Goal: Task Accomplishment & Management: Manage account settings

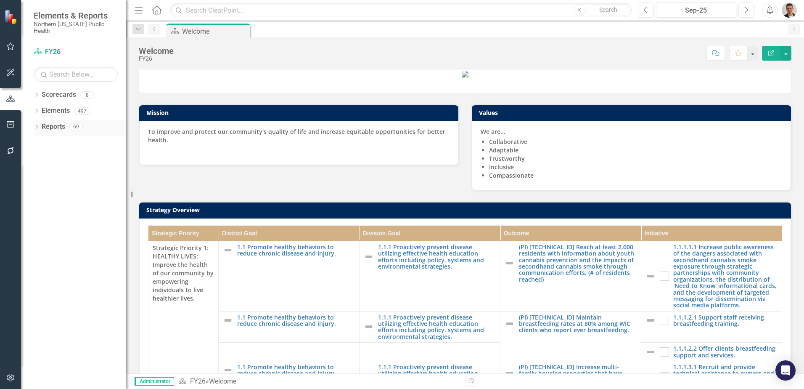
click at [62, 122] on link "Reports" at bounding box center [54, 127] width 24 height 10
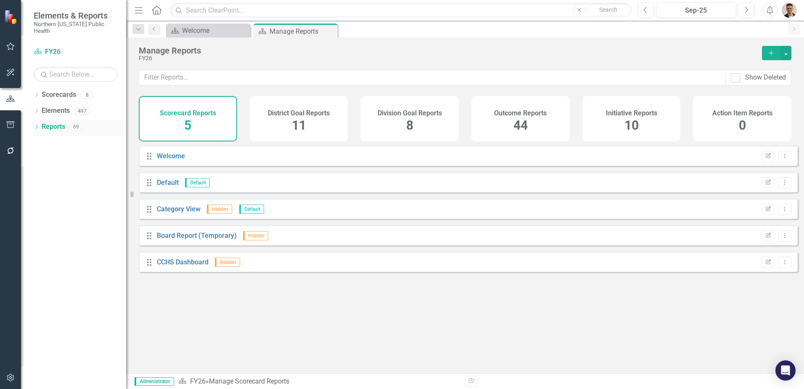
click at [36, 125] on icon "Dropdown" at bounding box center [37, 127] width 6 height 5
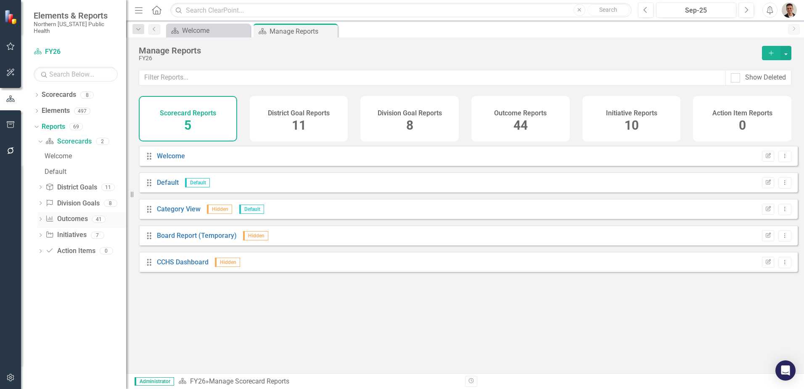
click at [39, 217] on icon "Dropdown" at bounding box center [40, 219] width 6 height 5
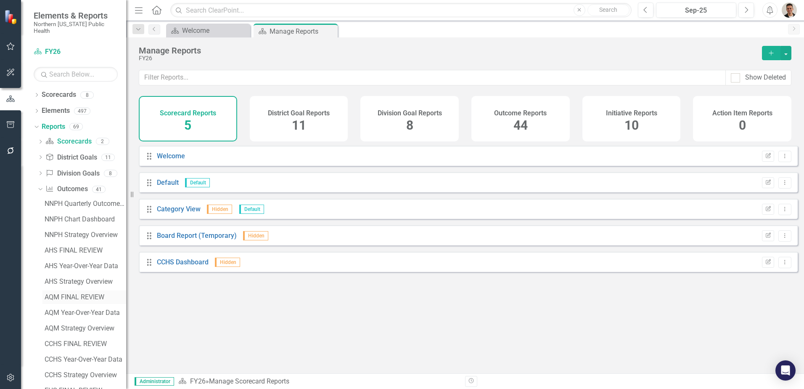
click at [75, 293] on div "AQM FINAL REVIEW" at bounding box center [86, 297] width 82 height 8
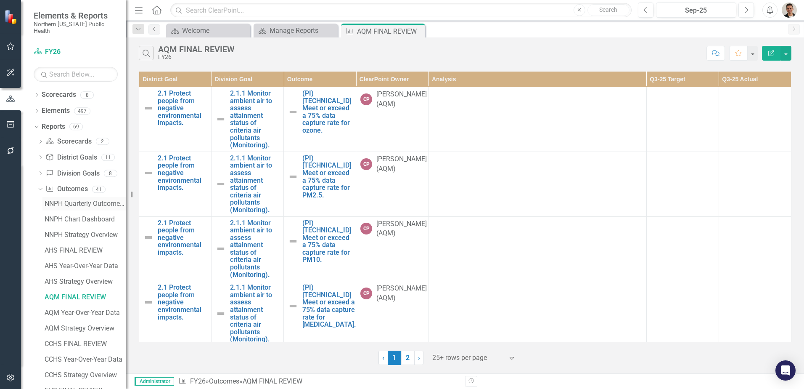
click at [80, 200] on div "NNPH Quarterly Outcomes Report" at bounding box center [86, 204] width 82 height 8
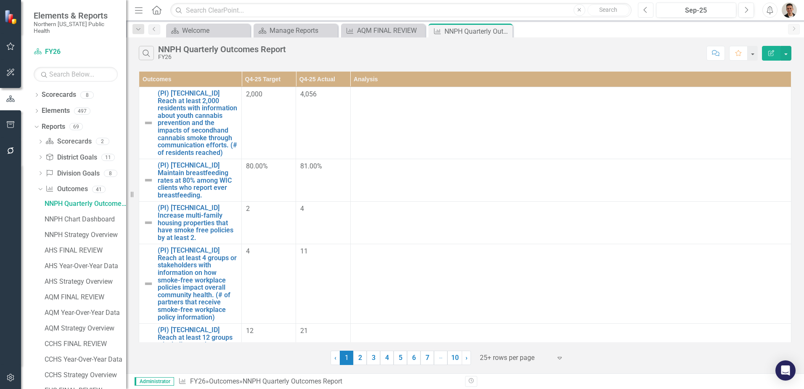
click at [651, 8] on button "Previous" at bounding box center [646, 10] width 16 height 15
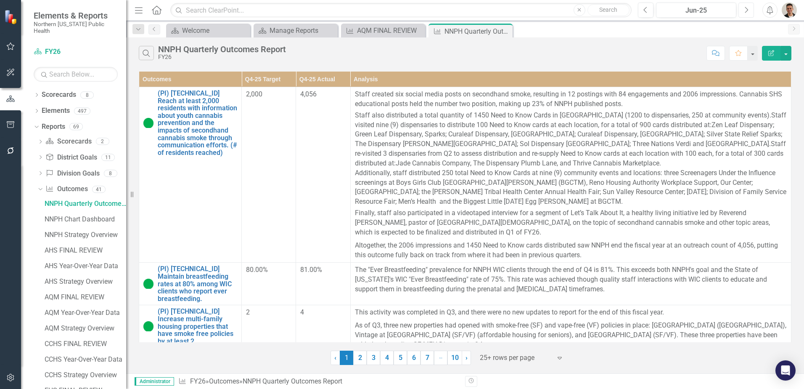
click at [747, 10] on icon "Next" at bounding box center [746, 10] width 5 height 8
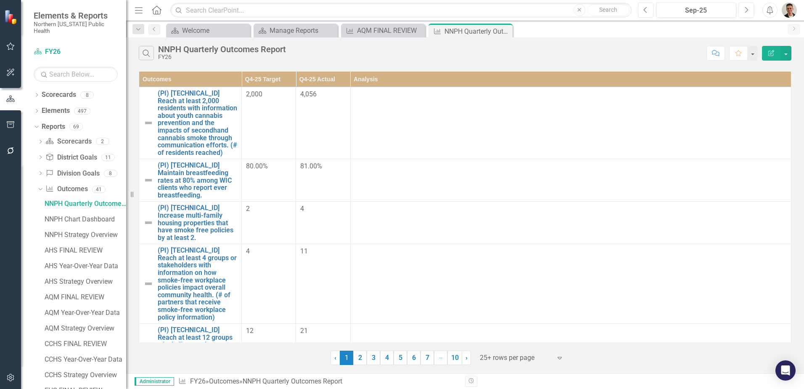
click at [647, 9] on icon "Previous" at bounding box center [646, 10] width 5 height 8
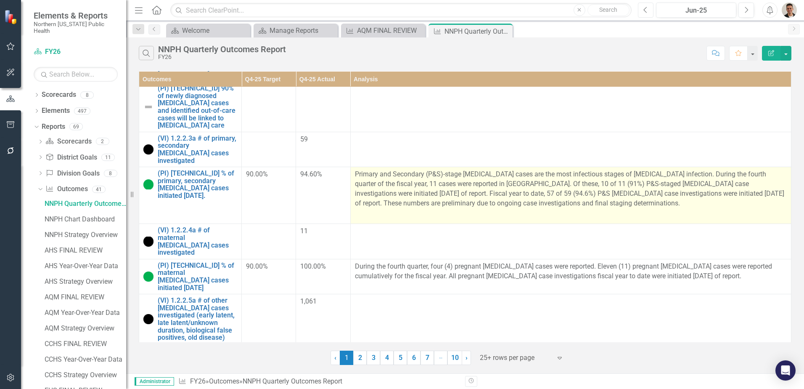
scroll to position [1136, 0]
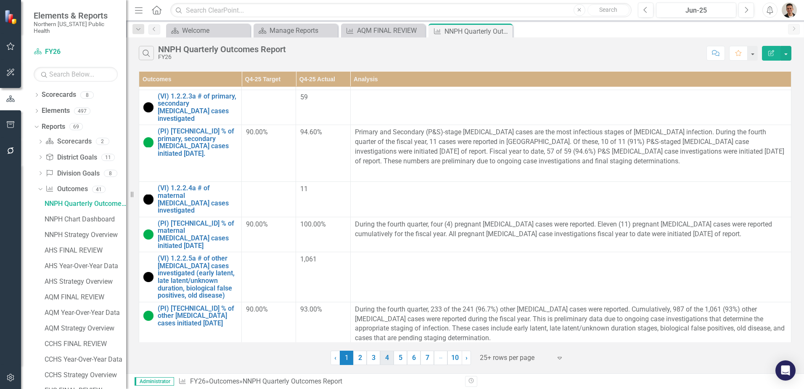
click at [384, 361] on link "4" at bounding box center [386, 357] width 13 height 14
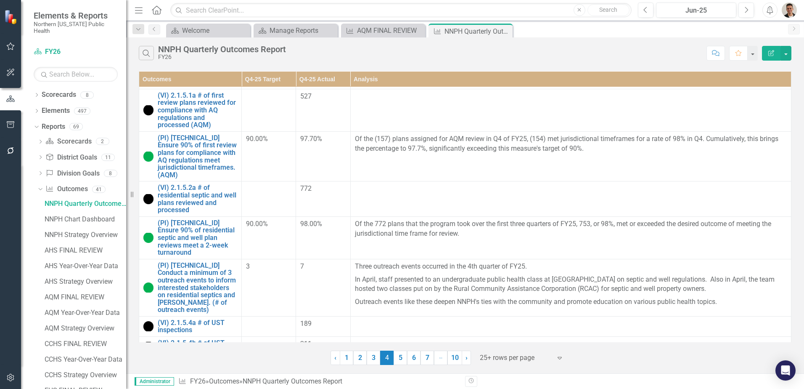
scroll to position [681, 0]
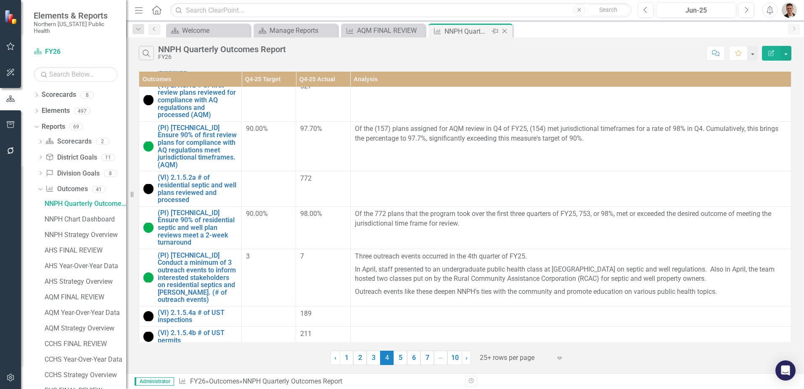
click at [507, 29] on icon at bounding box center [505, 31] width 5 height 5
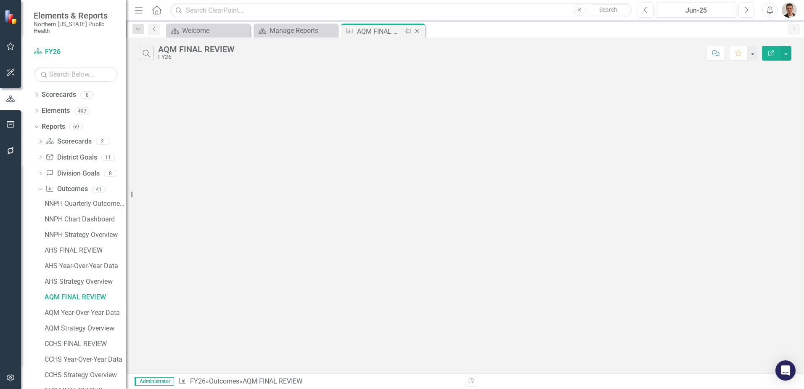
click at [418, 31] on icon "Close" at bounding box center [417, 31] width 8 height 7
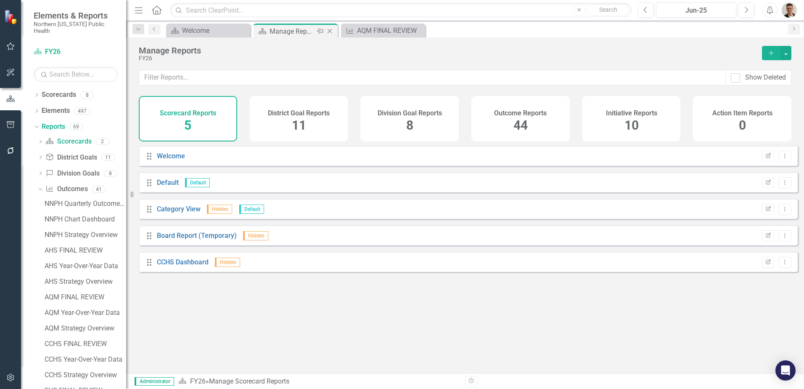
click at [331, 32] on icon "Close" at bounding box center [330, 31] width 8 height 7
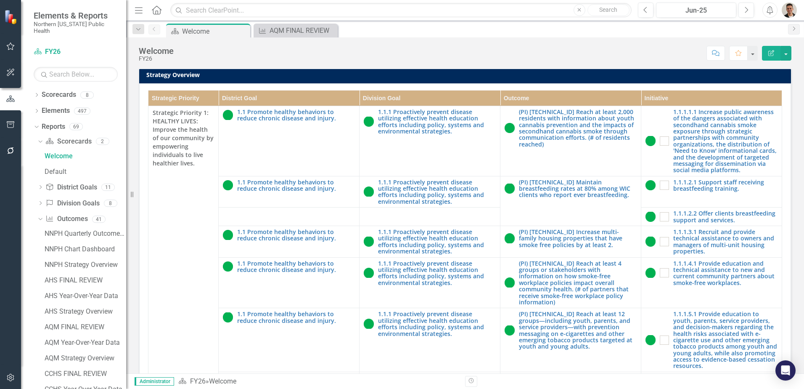
scroll to position [168, 0]
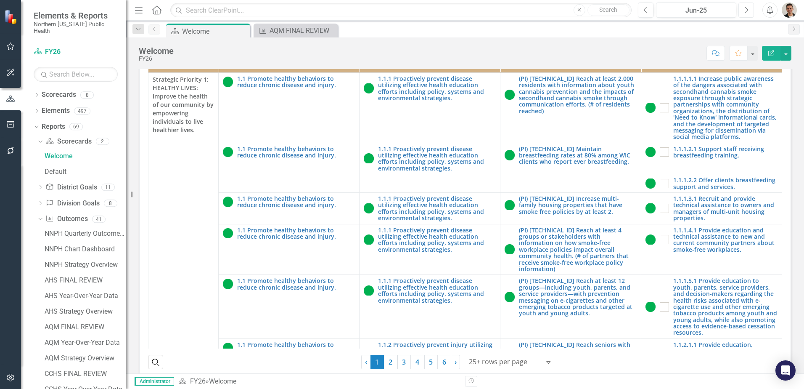
click at [750, 14] on button "Next" at bounding box center [747, 10] width 16 height 15
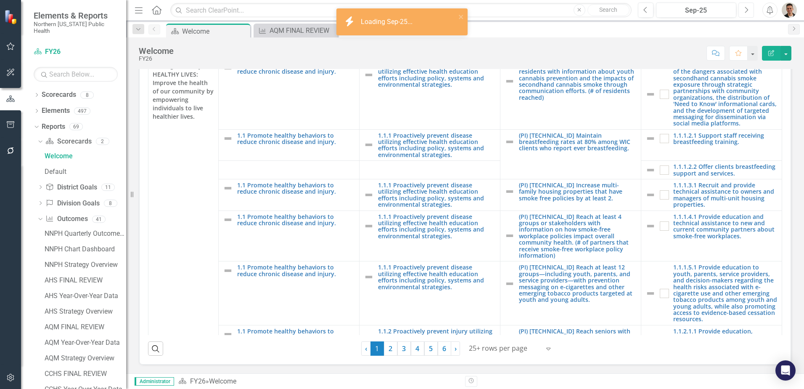
scroll to position [210, 0]
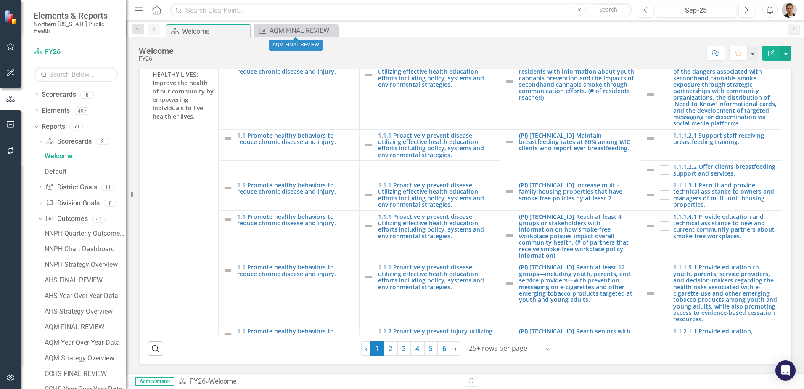
drag, startPoint x: 333, startPoint y: 32, endPoint x: 336, endPoint y: 212, distance: 180.9
click at [0, 0] on icon "Close" at bounding box center [0, 0] width 0 height 0
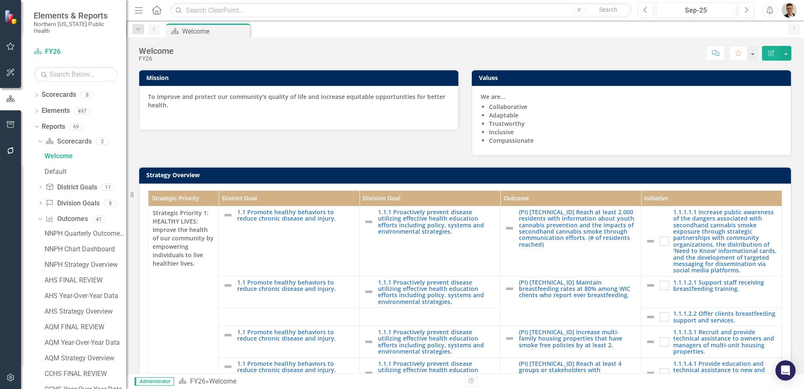
scroll to position [0, 0]
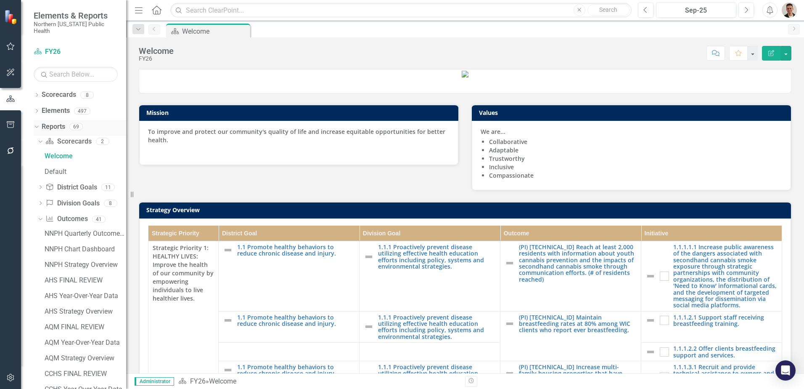
click at [36, 123] on icon "Dropdown" at bounding box center [35, 126] width 5 height 6
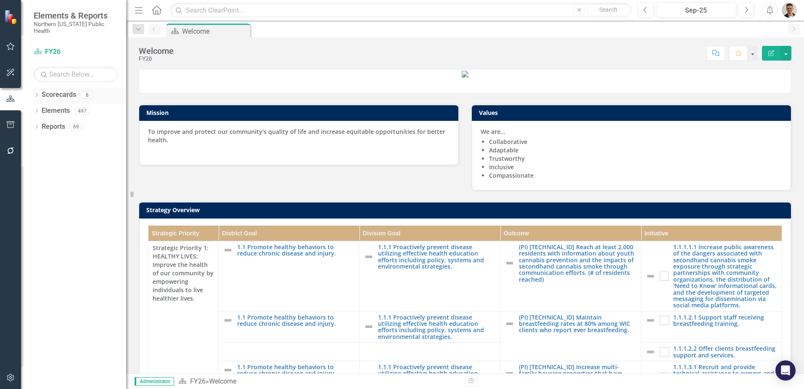
click at [36, 93] on icon "Dropdown" at bounding box center [37, 95] width 6 height 5
click at [66, 187] on link "Status Snapshot" at bounding box center [86, 190] width 80 height 10
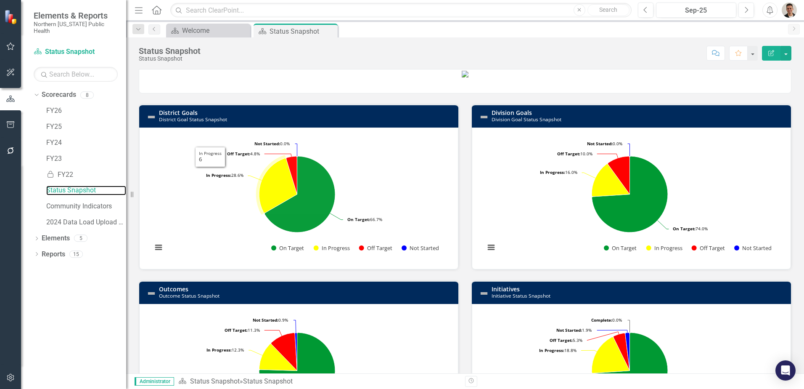
scroll to position [210, 0]
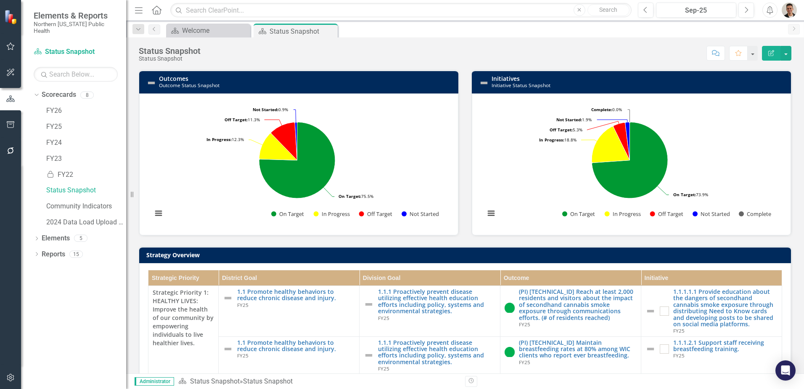
click at [176, 262] on td "Strategy Overview" at bounding box center [466, 255] width 641 height 13
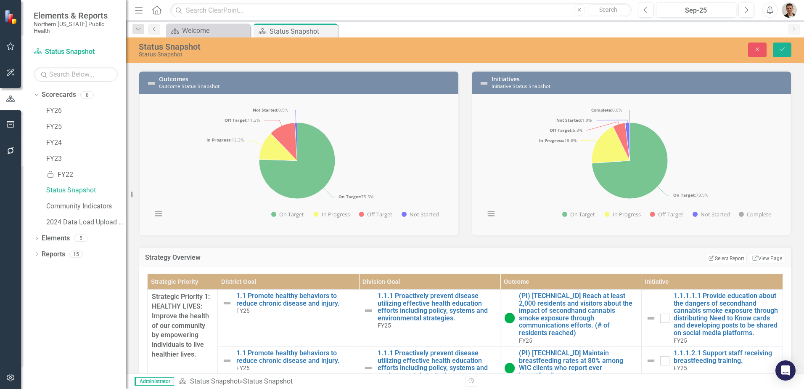
scroll to position [294, 0]
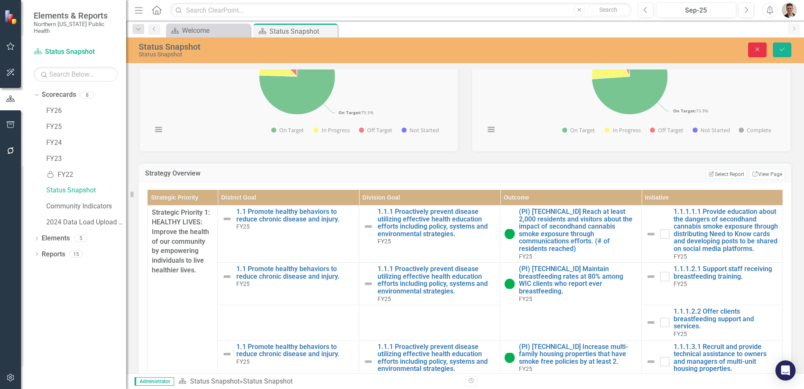
click at [755, 50] on icon "Close" at bounding box center [758, 49] width 8 height 6
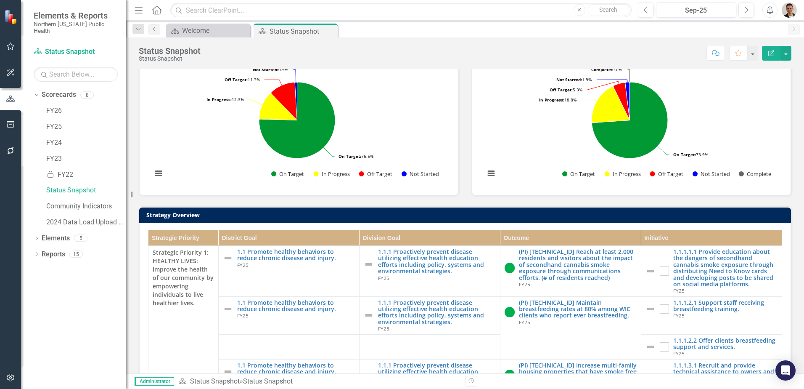
scroll to position [252, 0]
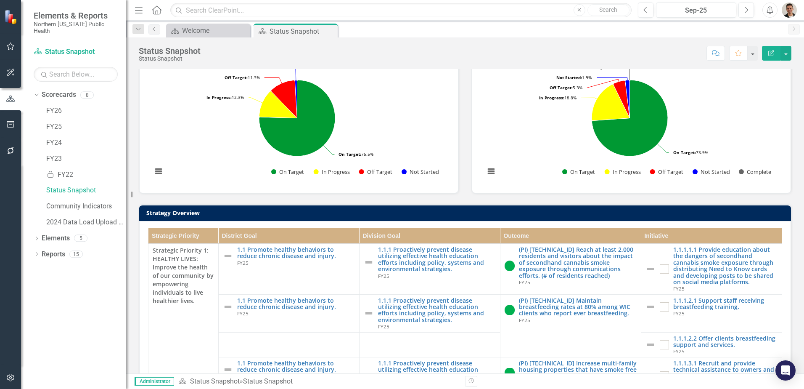
click at [603, 216] on h3 "Strategy Overview" at bounding box center [466, 212] width 641 height 6
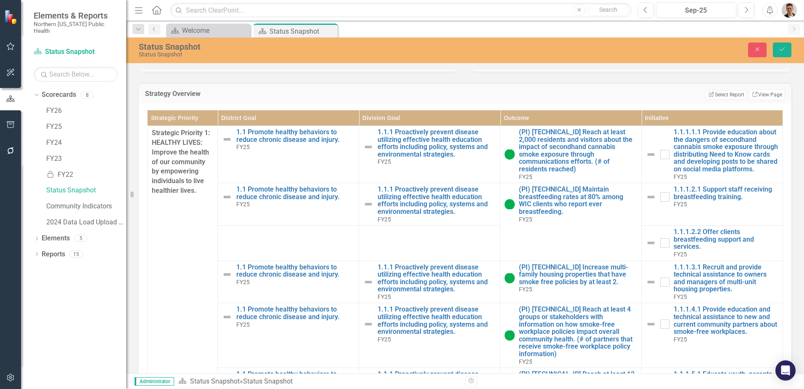
scroll to position [421, 0]
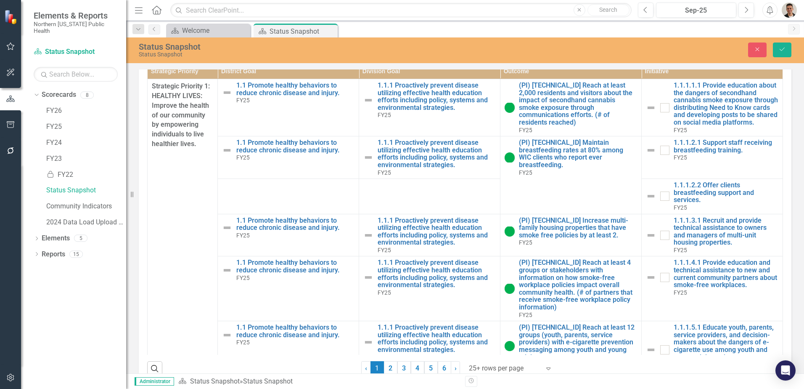
click at [715, 53] on button "Edit Report Select Report" at bounding box center [726, 47] width 41 height 9
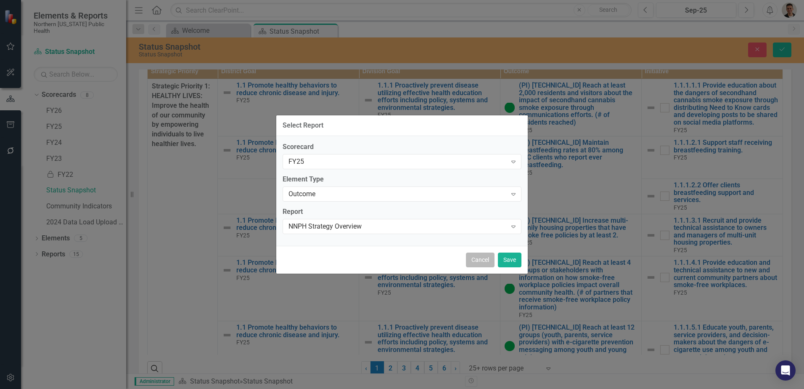
click at [483, 259] on button "Cancel" at bounding box center [480, 259] width 29 height 15
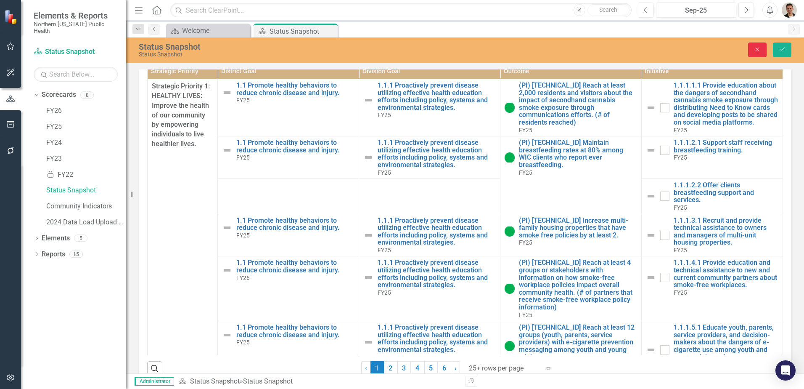
drag, startPoint x: 760, startPoint y: 50, endPoint x: 554, endPoint y: 124, distance: 218.6
click at [760, 50] on icon "Close" at bounding box center [758, 49] width 8 height 6
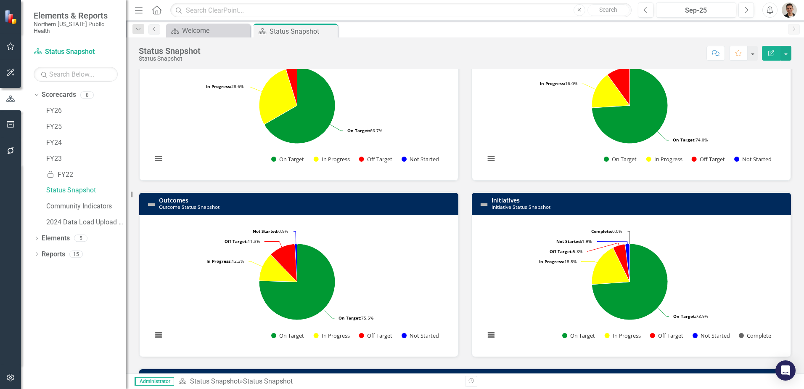
scroll to position [0, 0]
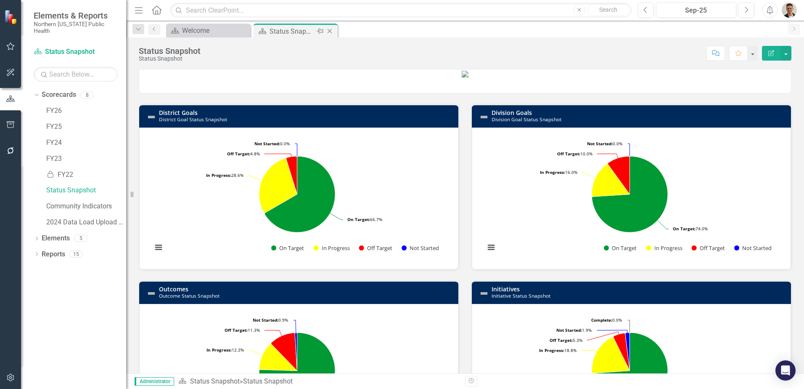
click at [331, 32] on icon "Close" at bounding box center [330, 31] width 8 height 7
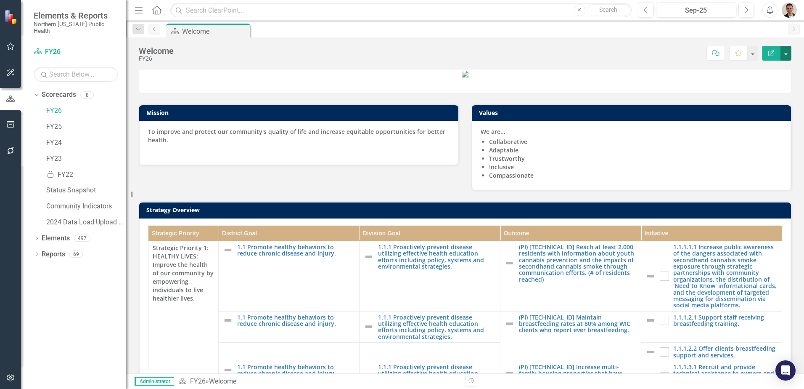
click at [788, 55] on button "button" at bounding box center [786, 53] width 11 height 15
click at [616, 78] on p at bounding box center [465, 73] width 652 height 8
click at [287, 213] on h3 "Strategy Overview" at bounding box center [466, 210] width 641 height 6
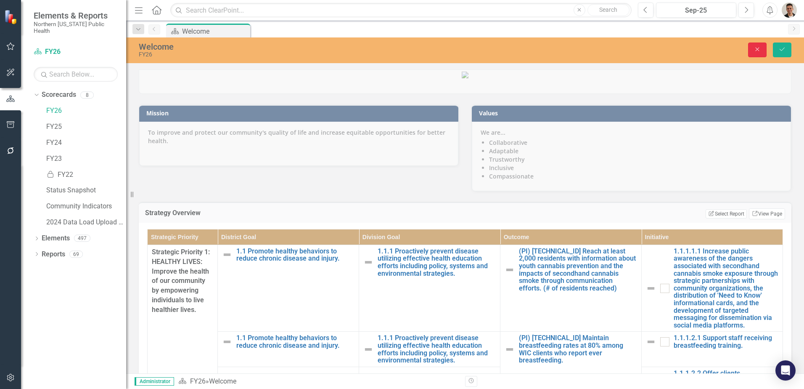
click at [761, 45] on button "Close" at bounding box center [757, 49] width 19 height 15
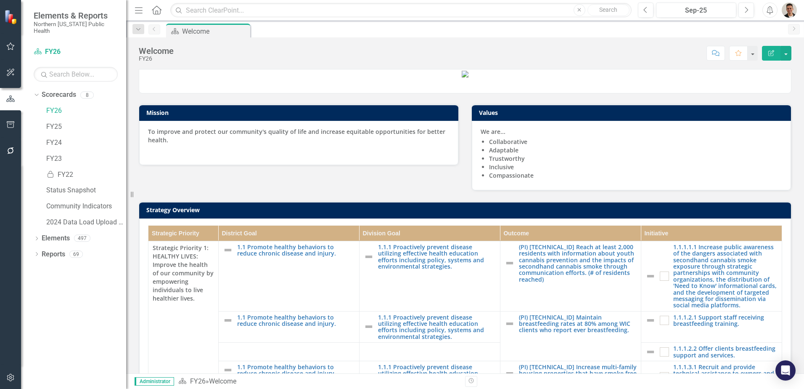
click at [693, 116] on h3 "Values" at bounding box center [633, 112] width 308 height 6
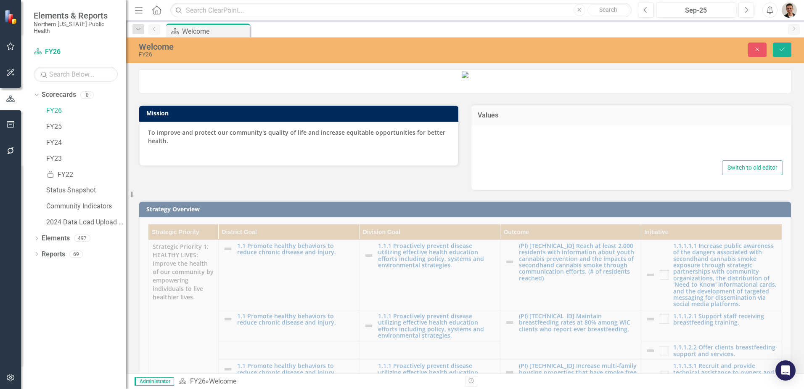
type textarea "<p><strong>We are...</strong></p> <ul><li><strong>Collaborative</strong></li><l…"
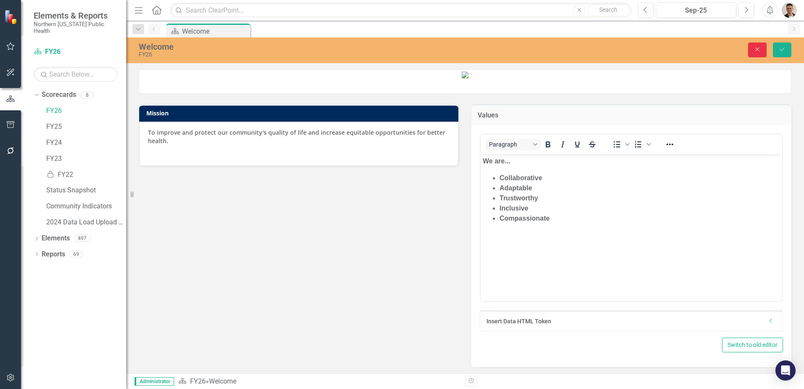
click at [760, 48] on icon "Close" at bounding box center [758, 49] width 8 height 6
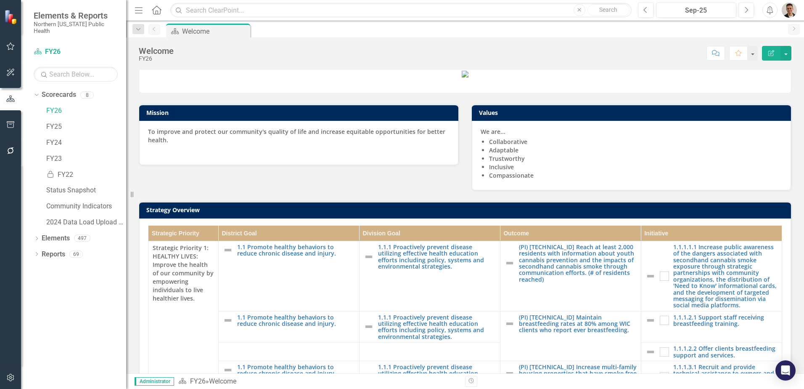
click at [707, 78] on p at bounding box center [465, 73] width 652 height 8
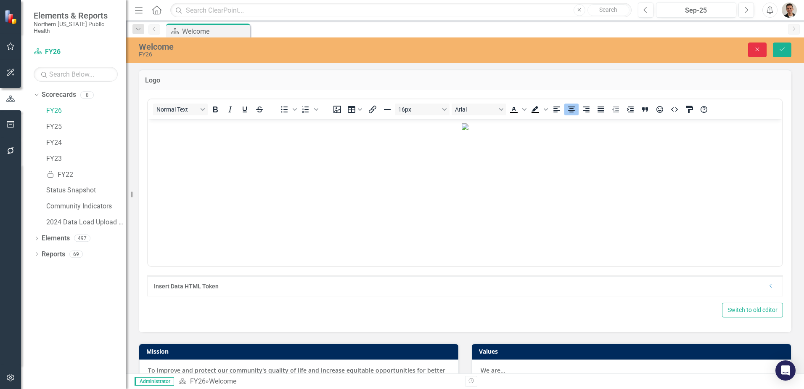
click at [758, 47] on icon "Close" at bounding box center [758, 49] width 8 height 6
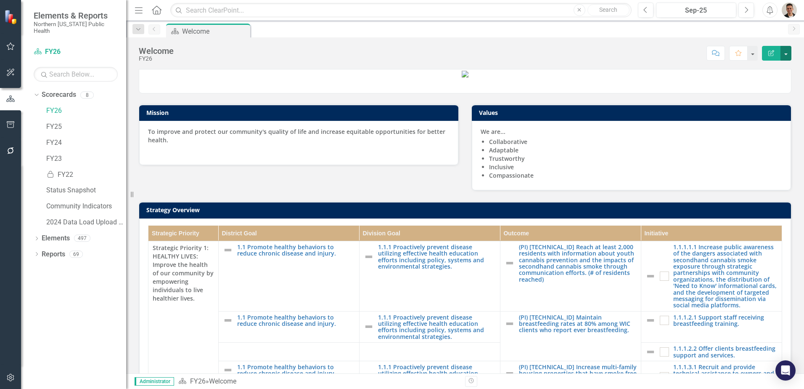
click at [790, 56] on button "button" at bounding box center [786, 53] width 11 height 15
click at [769, 81] on link "Edit Report Edit Layout" at bounding box center [757, 85] width 68 height 16
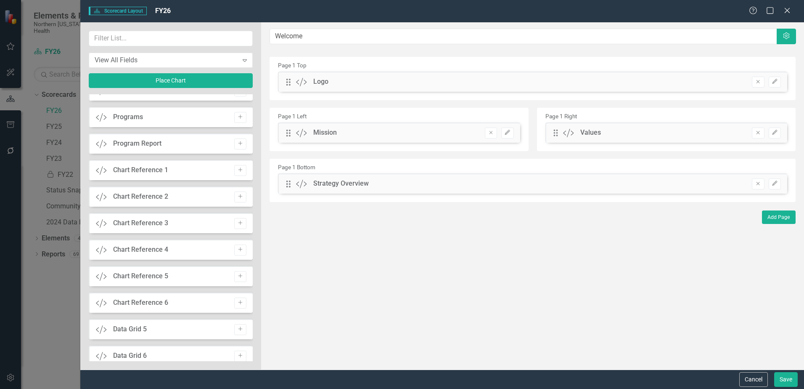
scroll to position [555, 0]
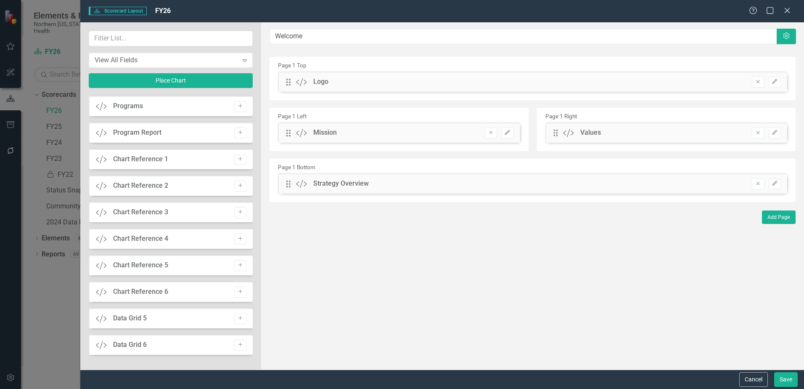
click at [150, 159] on div "Chart Reference 1" at bounding box center [140, 159] width 55 height 10
click at [234, 156] on button "Add" at bounding box center [240, 159] width 12 height 11
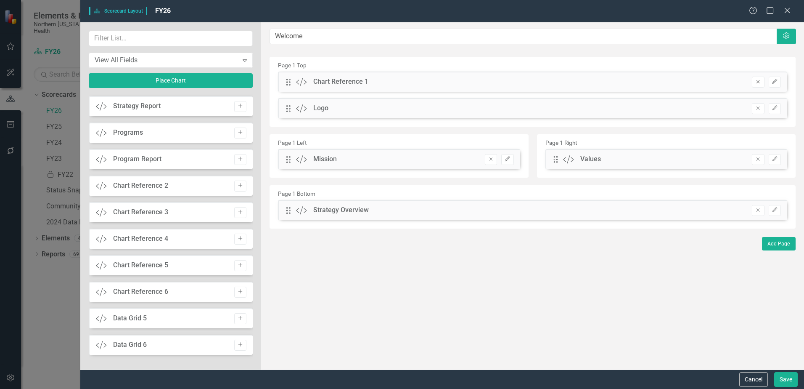
click at [760, 81] on icon "Remove" at bounding box center [758, 81] width 6 height 5
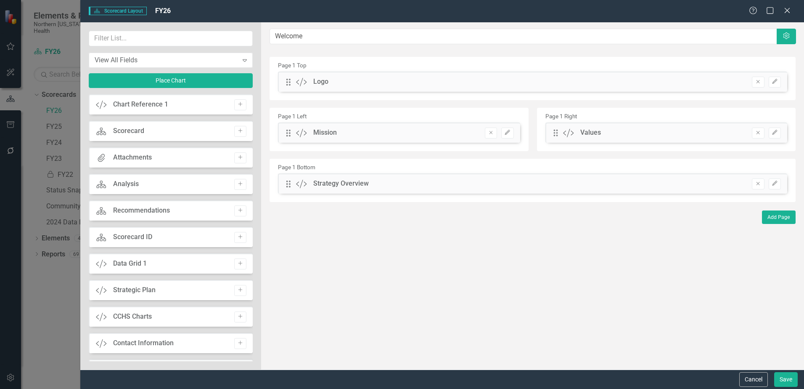
scroll to position [84, 0]
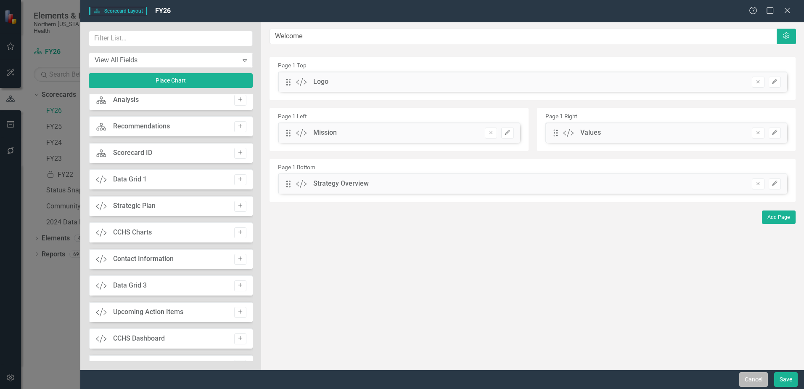
click at [751, 373] on button "Cancel" at bounding box center [753, 379] width 29 height 15
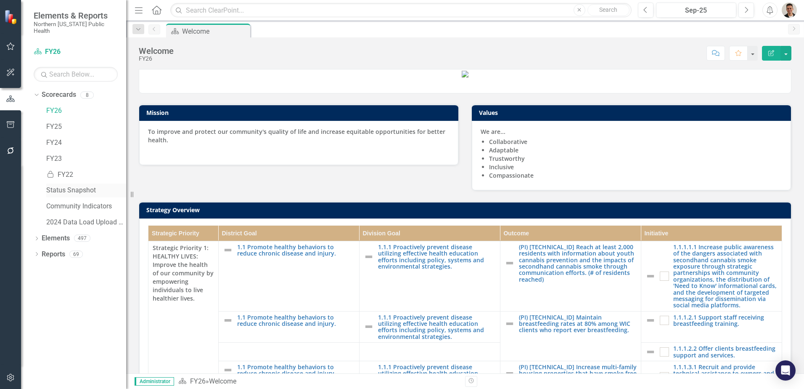
click at [74, 183] on div "Status Snapshot" at bounding box center [86, 190] width 80 height 14
click at [80, 185] on link "Status Snapshot" at bounding box center [86, 190] width 80 height 10
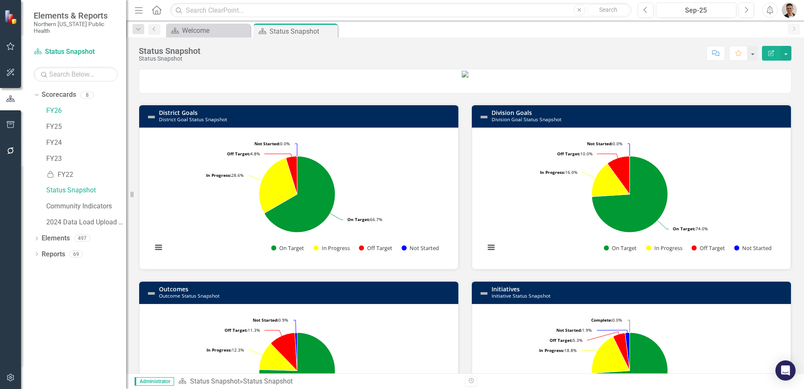
click at [331, 122] on h3 "District Goals District Goal Status Snapshot" at bounding box center [306, 115] width 295 height 13
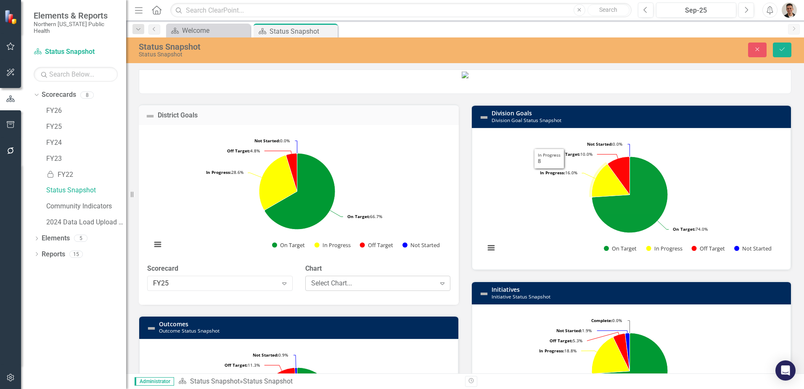
click at [376, 288] on div "Select Chart..." at bounding box center [373, 283] width 124 height 10
click at [760, 49] on icon "Close" at bounding box center [758, 49] width 8 height 6
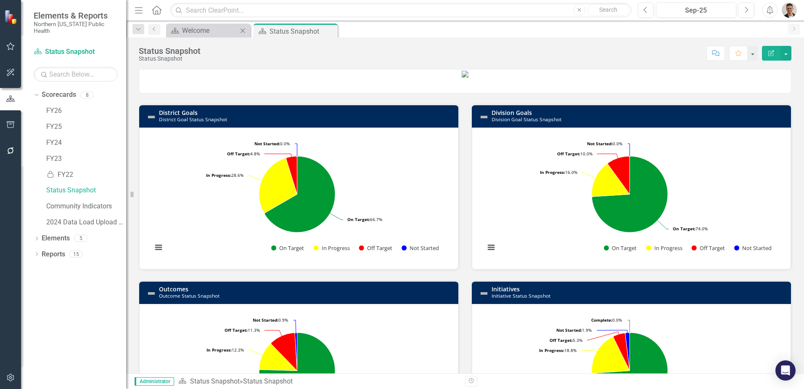
click at [218, 24] on div "Scorecard Welcome Close" at bounding box center [208, 31] width 84 height 14
click at [214, 32] on div "Welcome" at bounding box center [210, 30] width 56 height 11
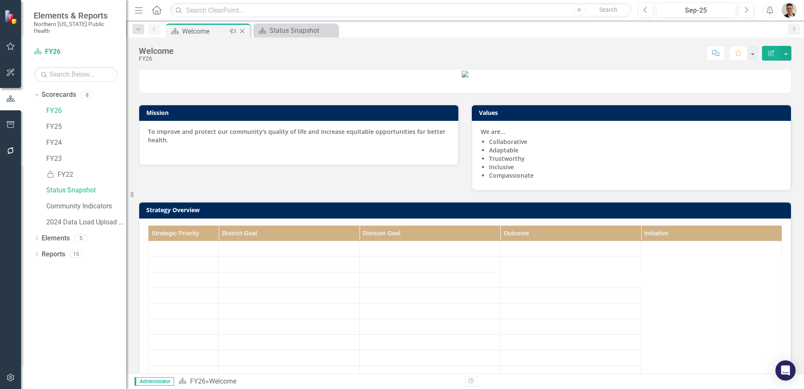
click at [224, 32] on div "Welcome" at bounding box center [204, 31] width 45 height 11
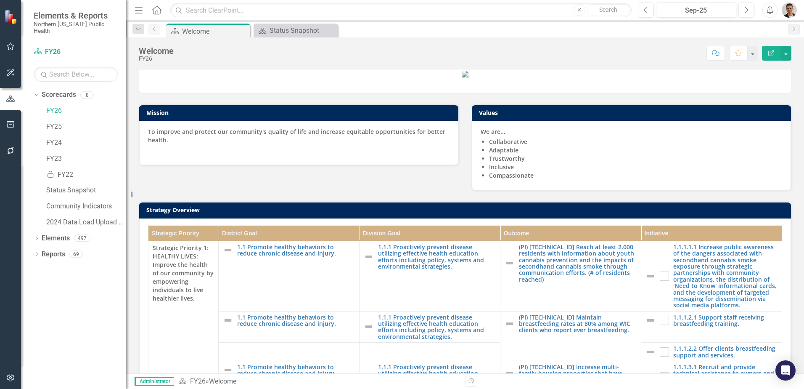
click at [772, 54] on icon "Edit Report" at bounding box center [772, 53] width 8 height 6
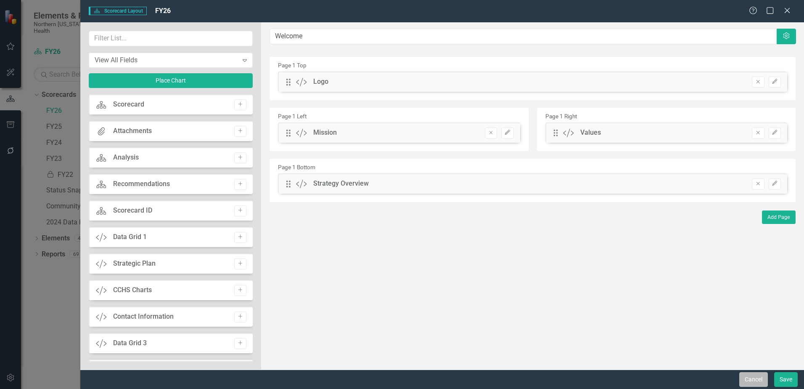
click at [757, 384] on button "Cancel" at bounding box center [753, 379] width 29 height 15
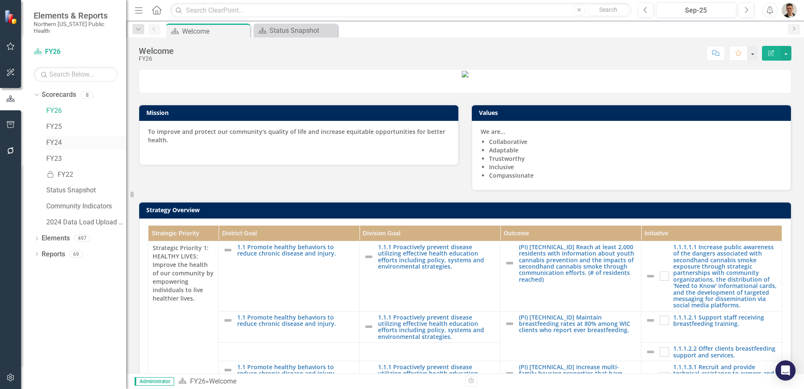
drag, startPoint x: 53, startPoint y: 138, endPoint x: 57, endPoint y: 136, distance: 4.9
click at [53, 138] on link "FY24" at bounding box center [86, 143] width 80 height 10
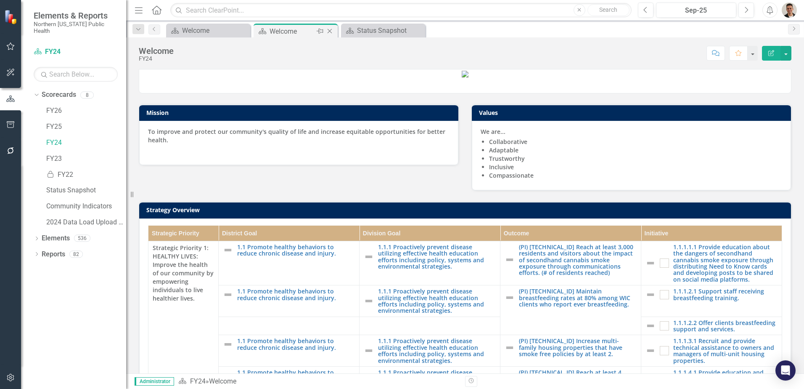
click at [329, 30] on icon at bounding box center [330, 31] width 5 height 5
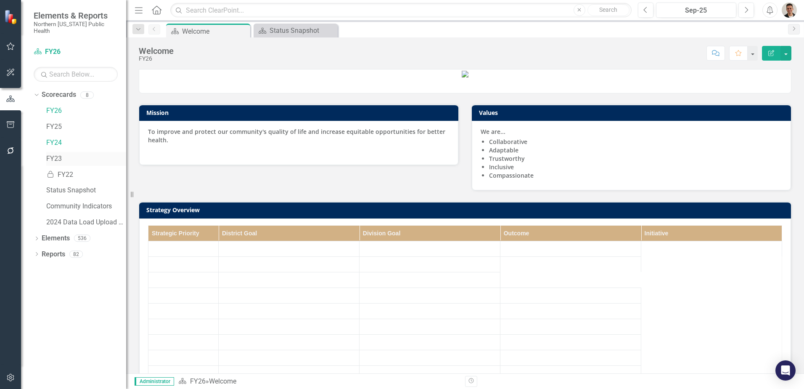
click at [50, 154] on link "FY23" at bounding box center [86, 159] width 80 height 10
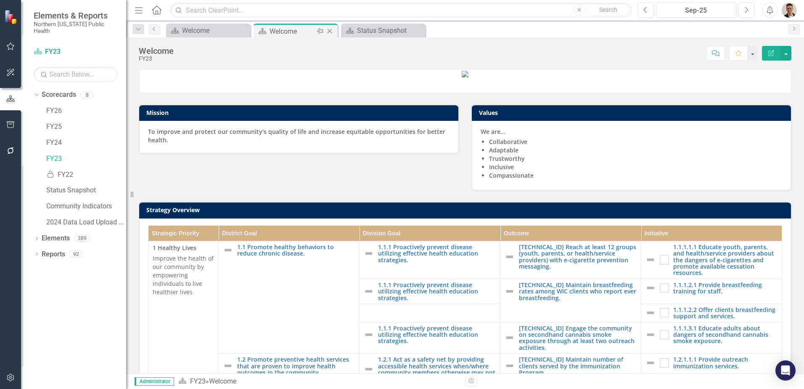
click at [329, 31] on icon "Close" at bounding box center [330, 31] width 8 height 7
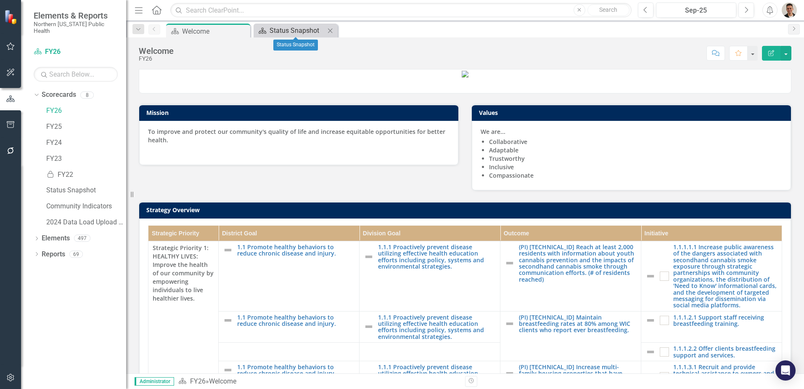
click at [302, 30] on div "Status Snapshot" at bounding box center [298, 30] width 56 height 11
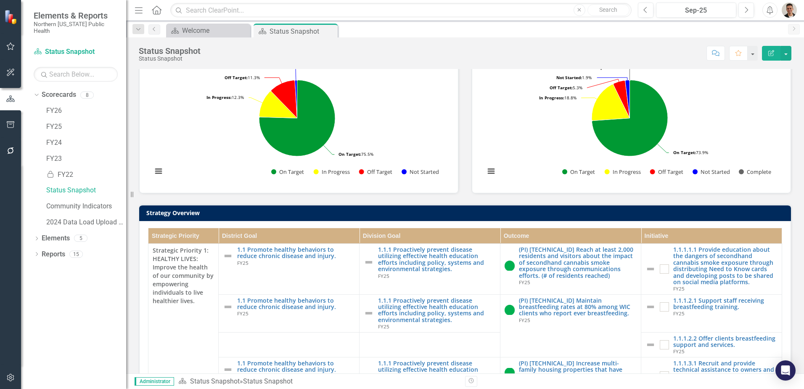
scroll to position [12, 0]
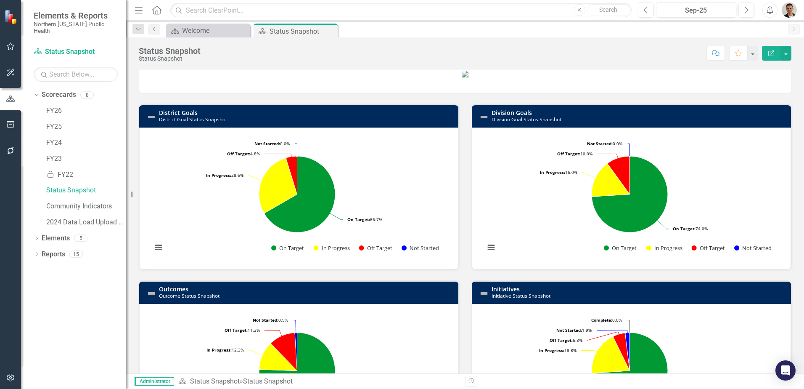
drag, startPoint x: 331, startPoint y: 30, endPoint x: 161, endPoint y: 107, distance: 186.3
click at [0, 0] on icon "Close" at bounding box center [0, 0] width 0 height 0
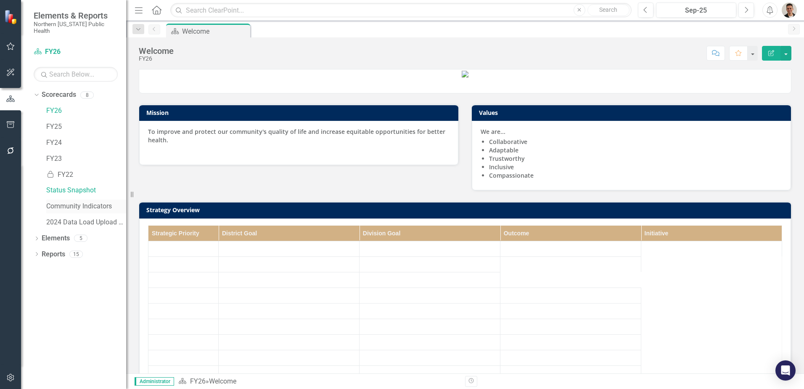
click at [80, 201] on link "Community Indicators" at bounding box center [86, 206] width 80 height 10
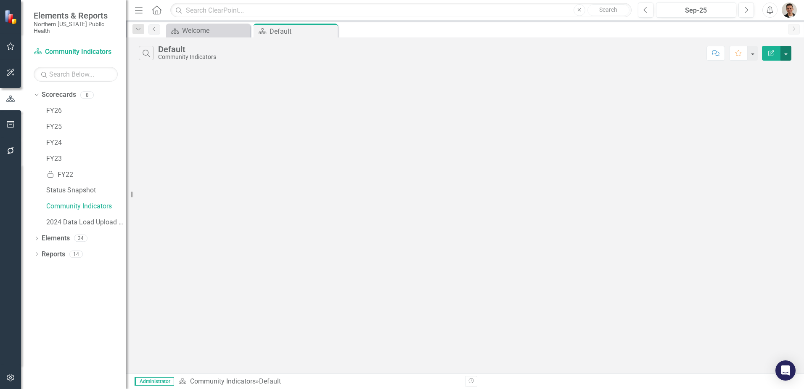
click at [785, 53] on button "button" at bounding box center [786, 53] width 11 height 15
click at [331, 29] on icon at bounding box center [330, 31] width 5 height 5
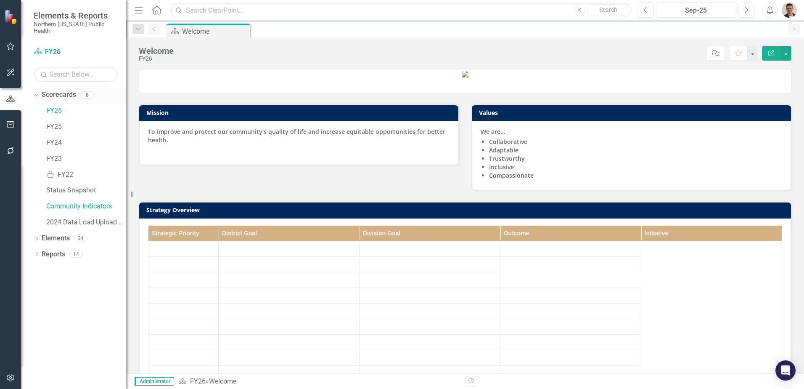
click at [58, 90] on link "Scorecards" at bounding box center [59, 95] width 34 height 10
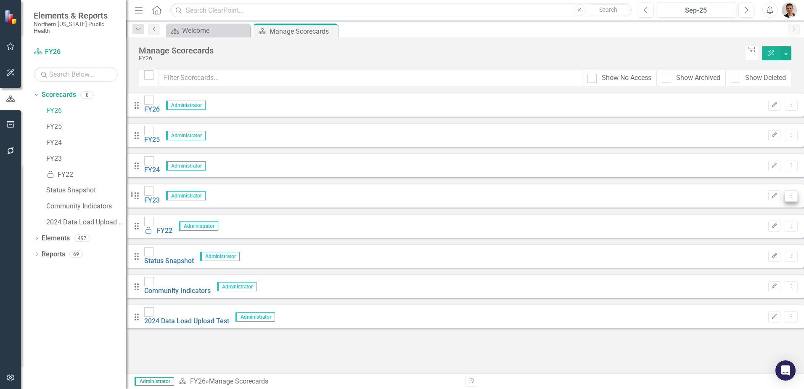
click at [786, 190] on button "Dropdown Menu" at bounding box center [791, 195] width 13 height 11
click at [759, 190] on link "Edit Edit Scorecard" at bounding box center [742, 196] width 93 height 16
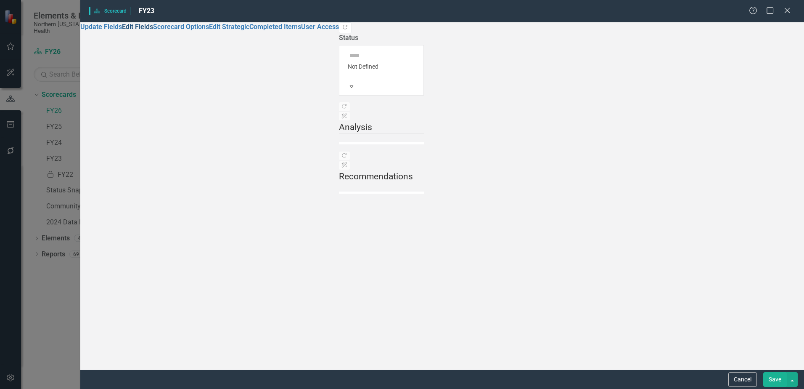
click at [122, 31] on link "Edit Fields" at bounding box center [137, 27] width 31 height 8
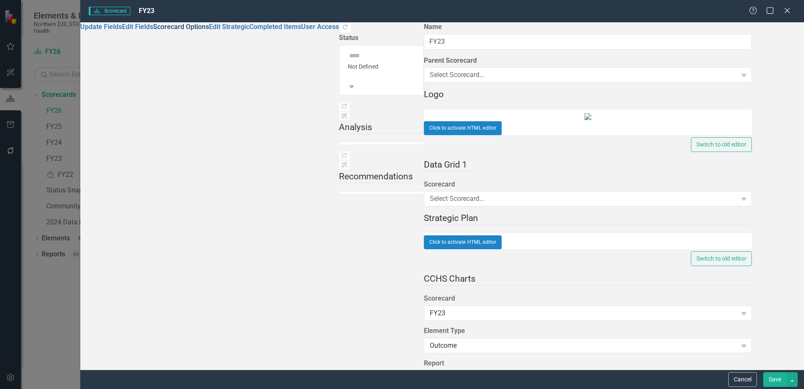
click at [153, 31] on link "Scorecard Options" at bounding box center [181, 27] width 56 height 8
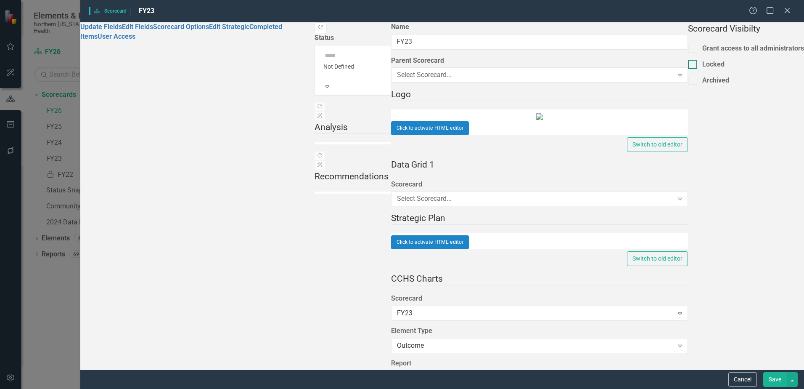
click at [688, 63] on input "Locked" at bounding box center [690, 62] width 5 height 5
checkbox input "true"
click at [776, 380] on button "Save" at bounding box center [775, 379] width 24 height 15
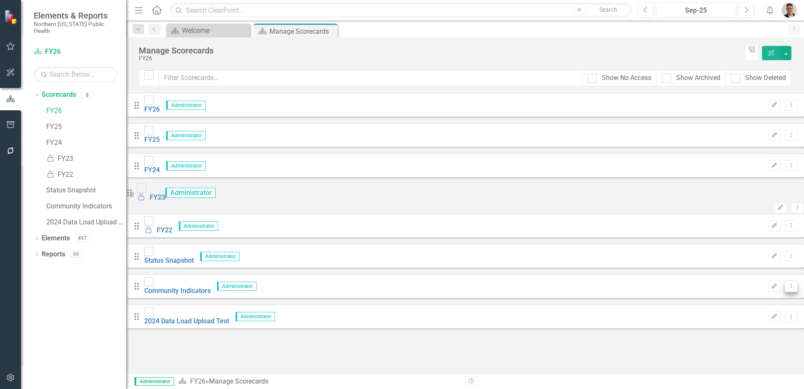
click at [788, 283] on icon "Dropdown Menu" at bounding box center [791, 285] width 7 height 5
click at [208, 317] on link "2024 Data Load Upload Test" at bounding box center [186, 321] width 85 height 8
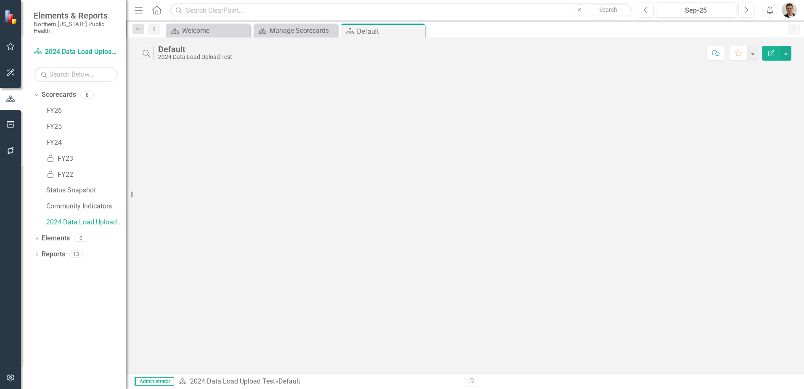
click at [230, 194] on div "Search Default 2024 Data Load Upload Test Comment Favorite Edit Report" at bounding box center [465, 205] width 678 height 336
click at [419, 29] on icon at bounding box center [417, 31] width 5 height 5
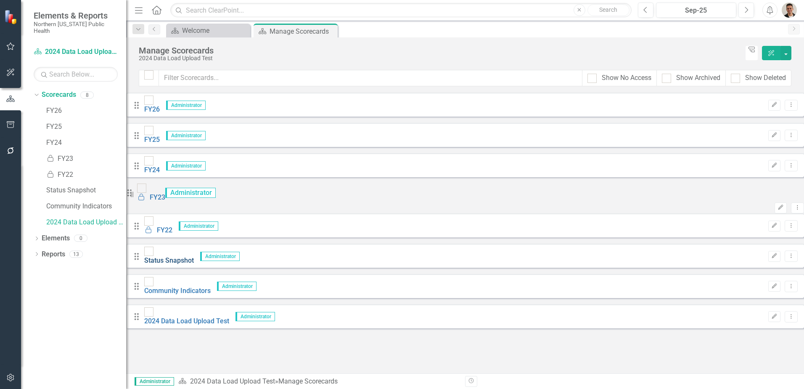
click at [194, 256] on link "Status Snapshot" at bounding box center [169, 260] width 50 height 8
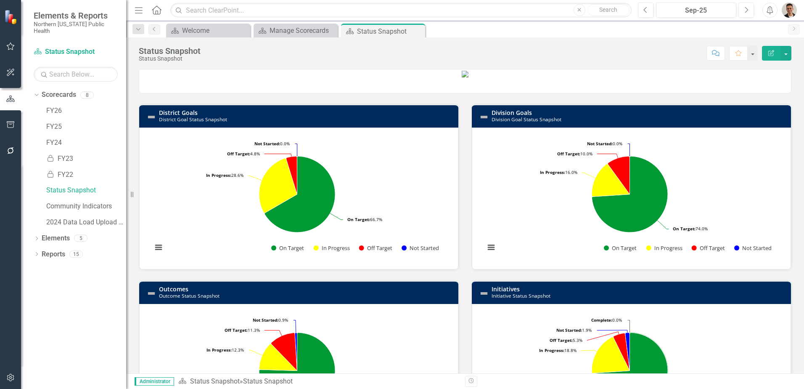
scroll to position [251, 0]
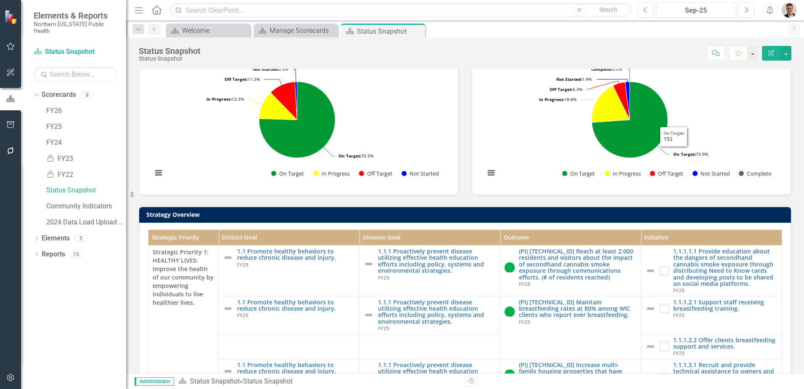
click at [0, 0] on icon at bounding box center [0, 0] width 0 height 0
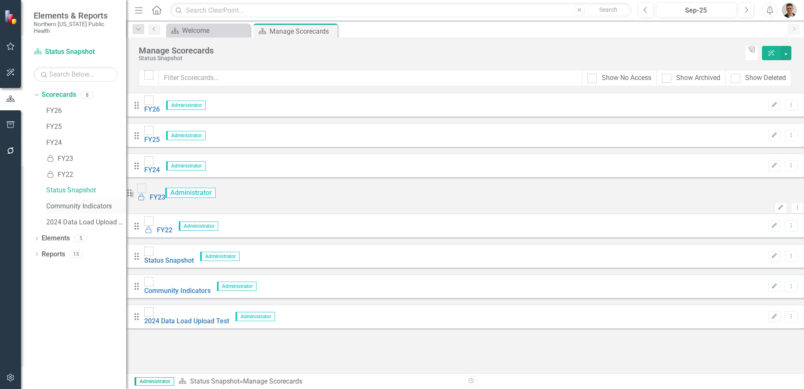
click at [82, 201] on link "Community Indicators" at bounding box center [86, 206] width 80 height 10
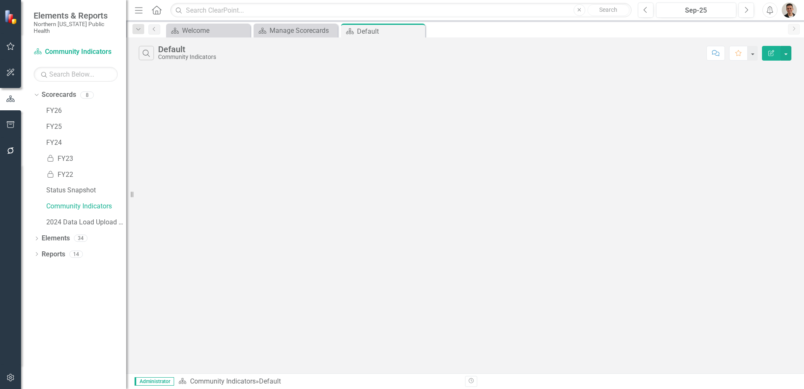
click at [765, 64] on div "Search Default Community Indicators Comment Favorite Edit Report" at bounding box center [465, 50] width 678 height 27
click at [771, 56] on icon "button" at bounding box center [771, 53] width 6 height 6
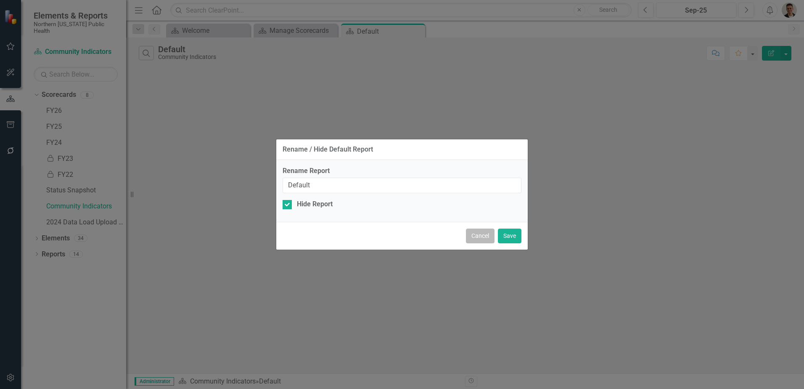
click at [481, 240] on button "Cancel" at bounding box center [480, 235] width 29 height 15
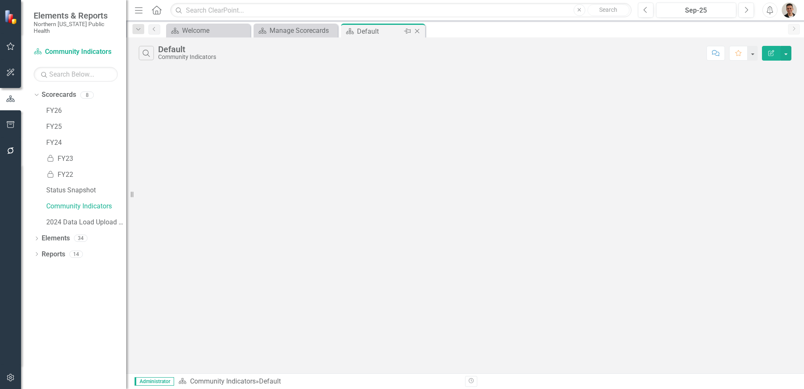
click at [419, 32] on icon "Close" at bounding box center [417, 31] width 8 height 7
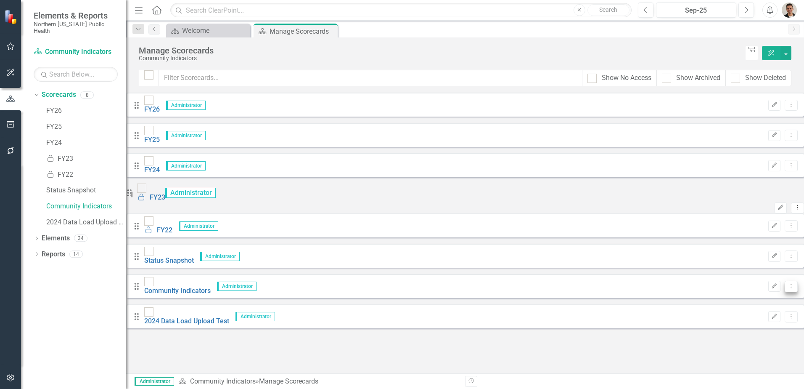
click at [788, 283] on icon "Dropdown Menu" at bounding box center [791, 285] width 7 height 5
click at [738, 328] on div "Looks like you don't have any Scorecards set up yet. Why don't you add a Scorec…" at bounding box center [465, 210] width 678 height 235
click at [787, 311] on button "Dropdown Menu" at bounding box center [791, 316] width 13 height 11
click at [746, 344] on link "Trash Delete Scorecard" at bounding box center [742, 349] width 93 height 16
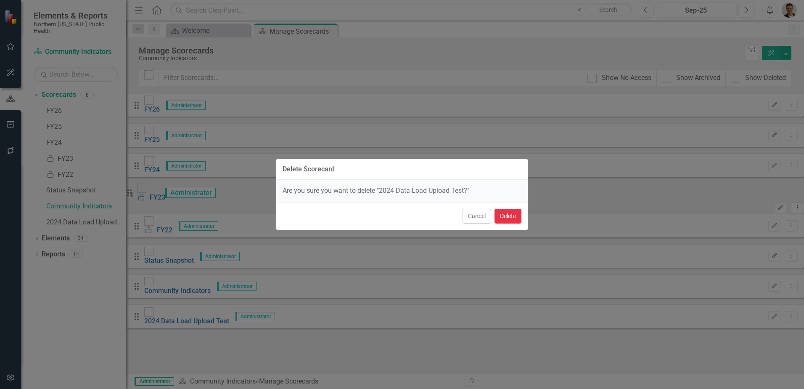
click at [510, 218] on button "Delete" at bounding box center [508, 216] width 27 height 15
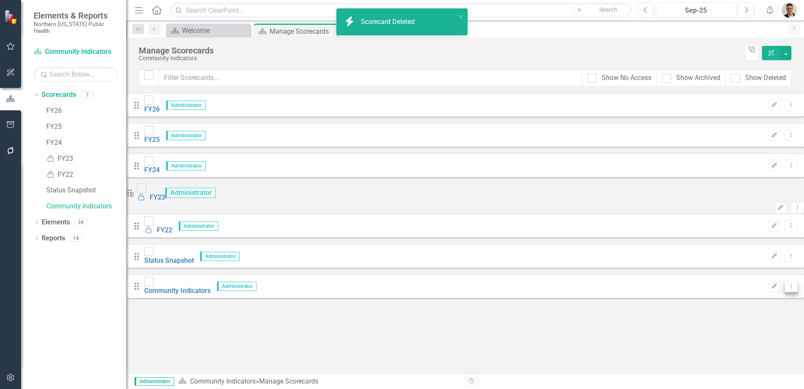
click at [788, 283] on icon "Dropdown Menu" at bounding box center [791, 285] width 7 height 5
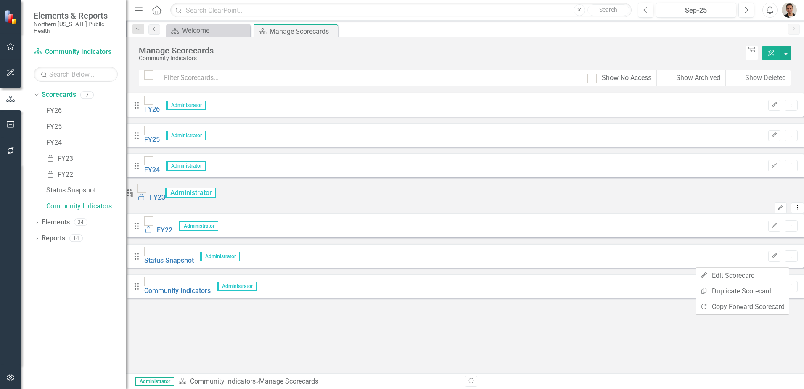
click at [478, 297] on div "Looks like you don't have any Scorecards set up yet. Why don't you add a Scorec…" at bounding box center [465, 195] width 678 height 205
click at [785, 250] on button "Dropdown Menu" at bounding box center [791, 255] width 13 height 11
click at [665, 297] on div "Looks like you don't have any Scorecards set up yet. Why don't you add a Scorec…" at bounding box center [465, 195] width 678 height 205
click at [788, 283] on icon "Dropdown Menu" at bounding box center [791, 285] width 7 height 5
click at [504, 297] on div "Looks like you don't have any Scorecards set up yet. Why don't you add a Scorec…" at bounding box center [465, 195] width 678 height 205
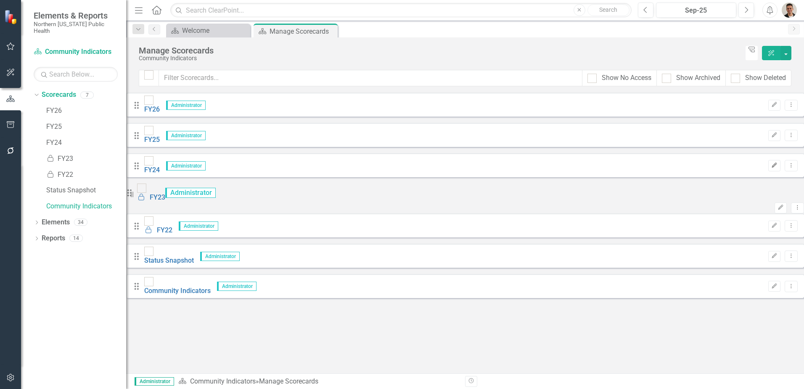
click at [771, 163] on icon "Edit" at bounding box center [774, 165] width 6 height 5
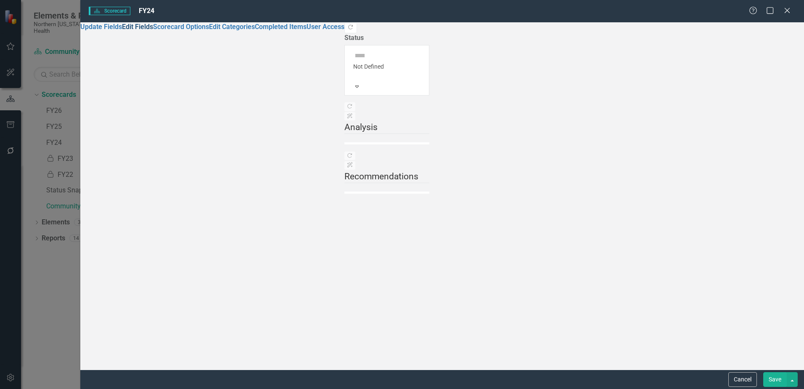
click at [122, 31] on link "Edit Fields" at bounding box center [137, 27] width 31 height 8
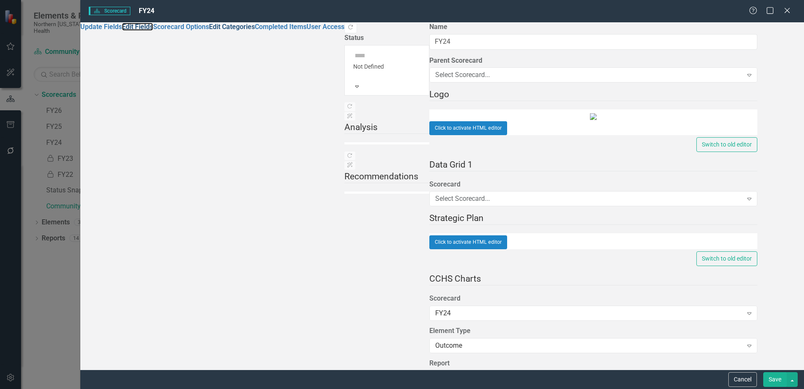
scroll to position [252, 0]
click at [153, 31] on link "Scorecard Options" at bounding box center [181, 27] width 56 height 8
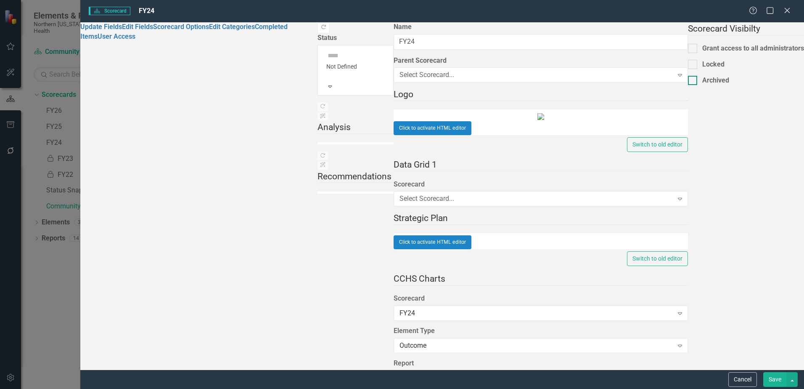
drag, startPoint x: 249, startPoint y: 63, endPoint x: 258, endPoint y: 74, distance: 15.0
click at [688, 62] on div at bounding box center [692, 64] width 9 height 9
click at [688, 62] on input "Locked" at bounding box center [690, 62] width 5 height 5
checkbox input "true"
click at [800, 380] on div "Cancel Save" at bounding box center [442, 378] width 724 height 19
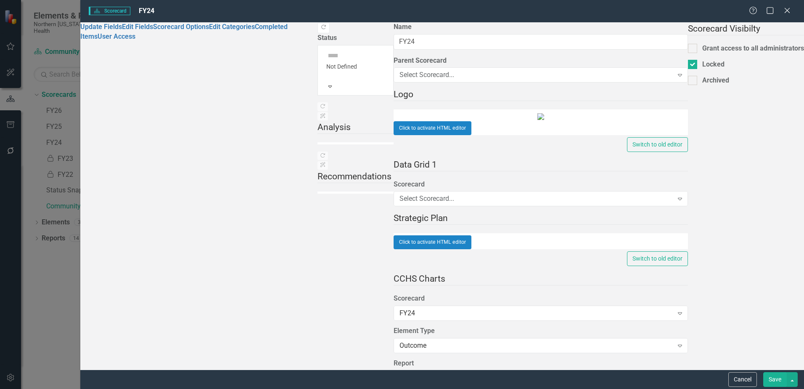
click at [800, 380] on div "Cancel Save" at bounding box center [442, 378] width 724 height 19
click at [763, 377] on div "Save" at bounding box center [779, 379] width 37 height 15
click at [768, 377] on button "Save" at bounding box center [775, 379] width 24 height 15
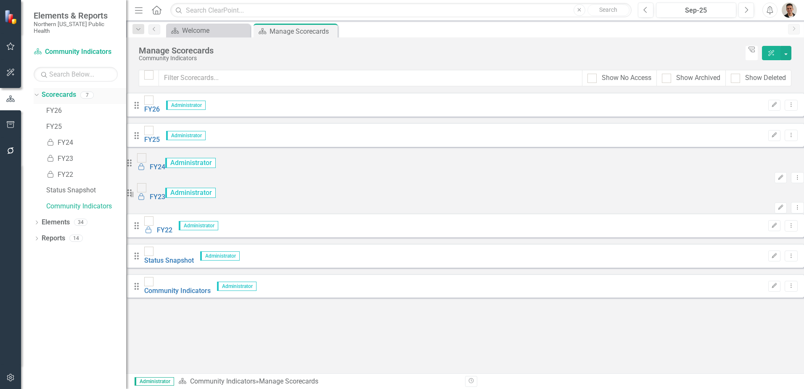
click at [37, 94] on icon at bounding box center [36, 95] width 4 height 2
click at [331, 32] on icon "Close" at bounding box center [330, 31] width 8 height 7
